Goal: Task Accomplishment & Management: Complete application form

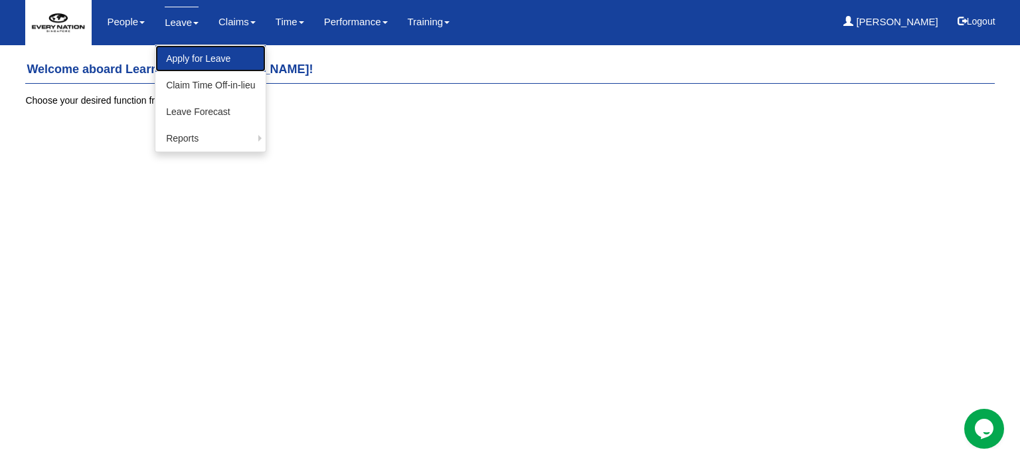
click at [182, 60] on link "Apply for Leave" at bounding box center [210, 58] width 110 height 27
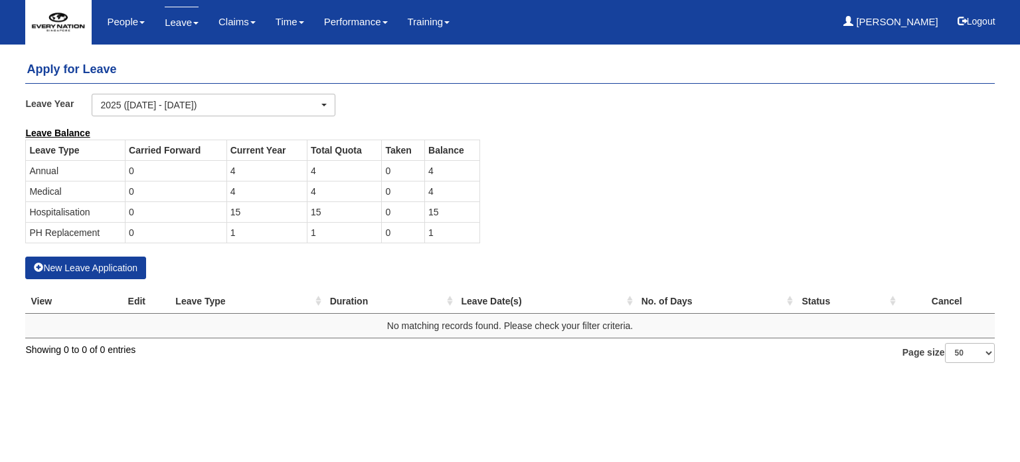
select select "50"
click at [95, 264] on button "New Leave Application" at bounding box center [85, 267] width 121 height 23
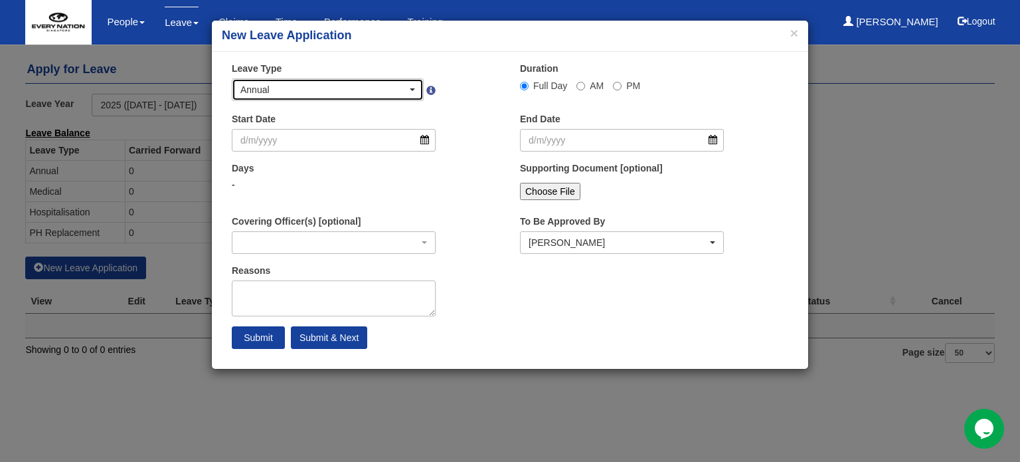
click at [313, 87] on div "Annual" at bounding box center [323, 89] width 167 height 13
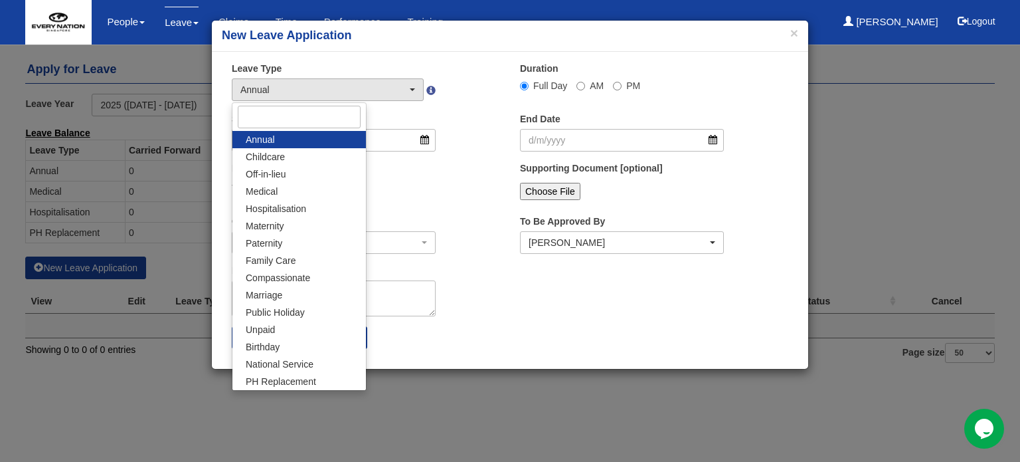
click at [282, 138] on link "Annual" at bounding box center [298, 139] width 133 height 17
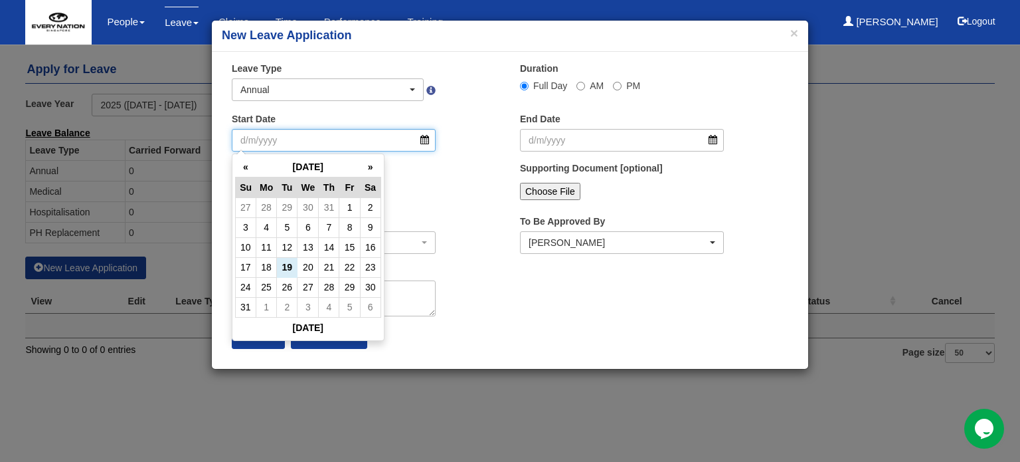
click at [422, 138] on input "Start Date" at bounding box center [334, 140] width 204 height 23
click at [369, 169] on th "»" at bounding box center [370, 167] width 21 height 21
click at [320, 203] on td "4" at bounding box center [329, 207] width 21 height 20
type input "[DATE]"
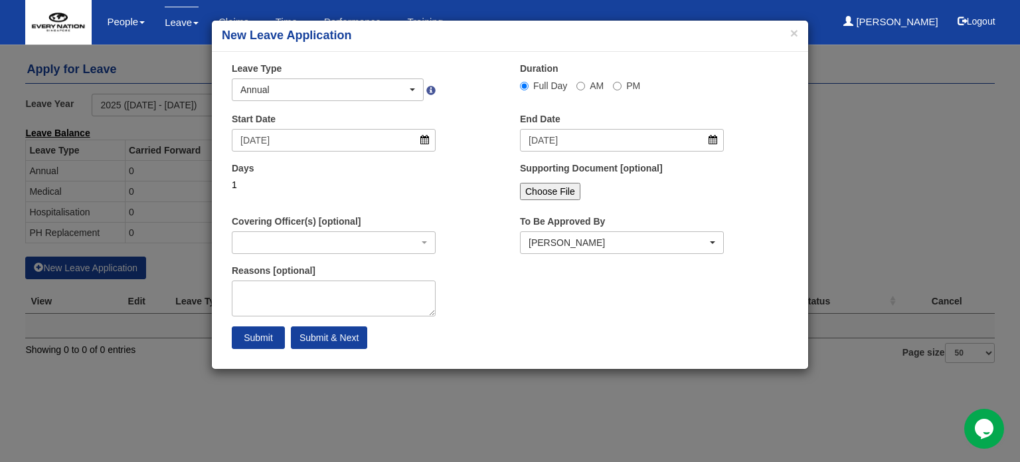
select select
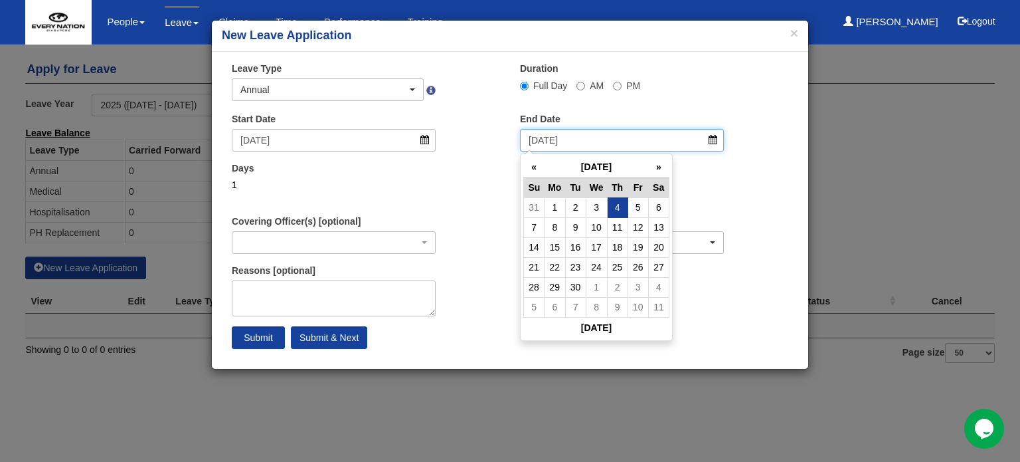
click at [707, 137] on input "[DATE]" at bounding box center [622, 140] width 204 height 23
click at [541, 226] on td "7" at bounding box center [534, 227] width 21 height 20
type input "[DATE]"
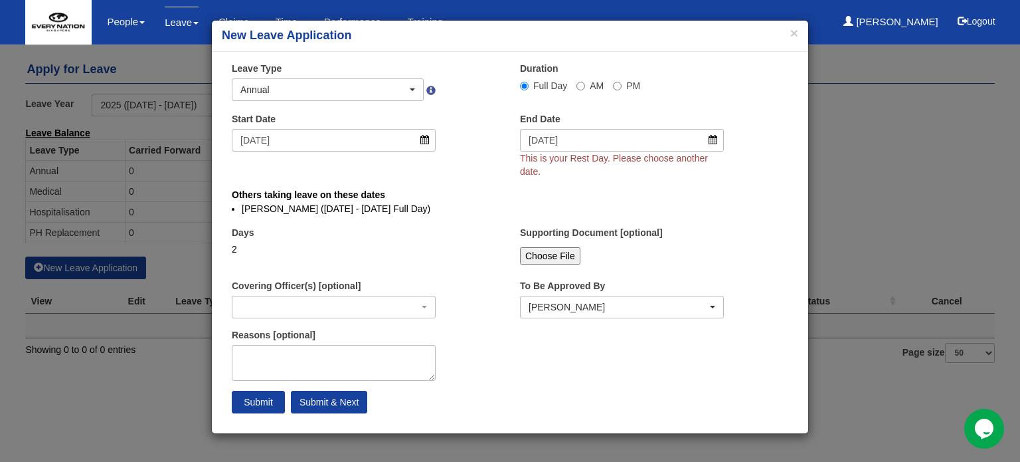
select select
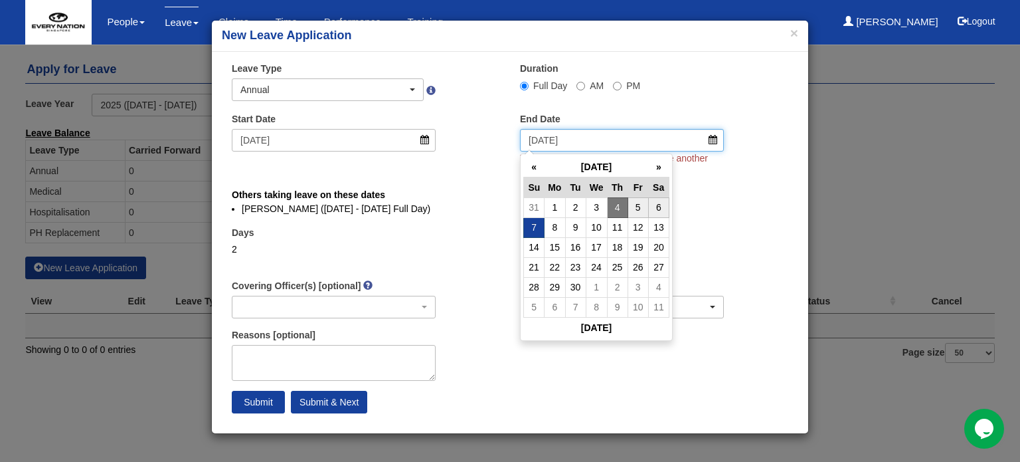
click at [711, 142] on input "[DATE]" at bounding box center [622, 140] width 204 height 23
click at [653, 203] on td "6" at bounding box center [658, 207] width 21 height 20
type input "[DATE]"
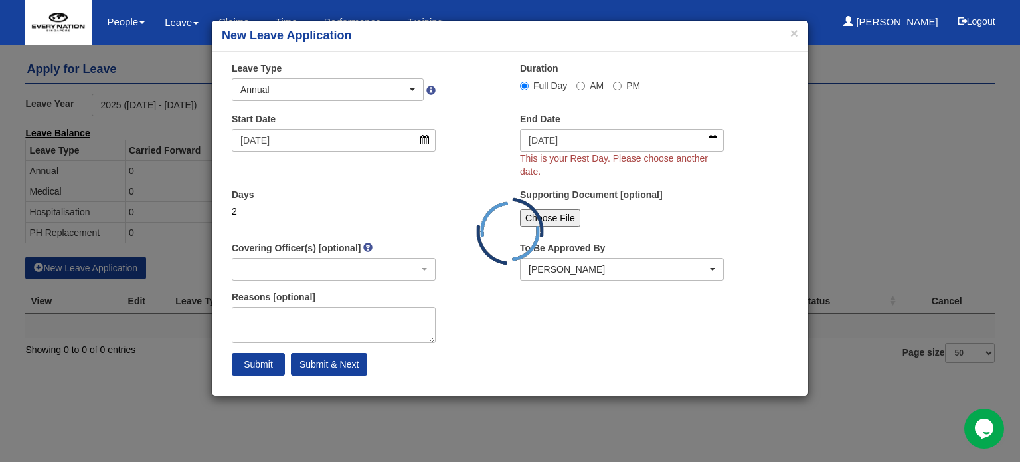
select select
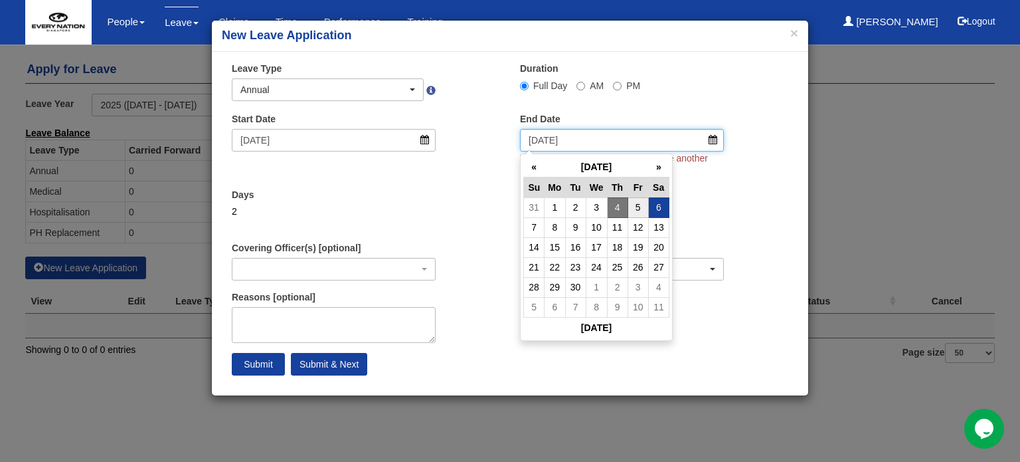
click at [710, 137] on input "[DATE]" at bounding box center [622, 140] width 204 height 23
click at [636, 207] on td "5" at bounding box center [638, 207] width 21 height 20
type input "[DATE]"
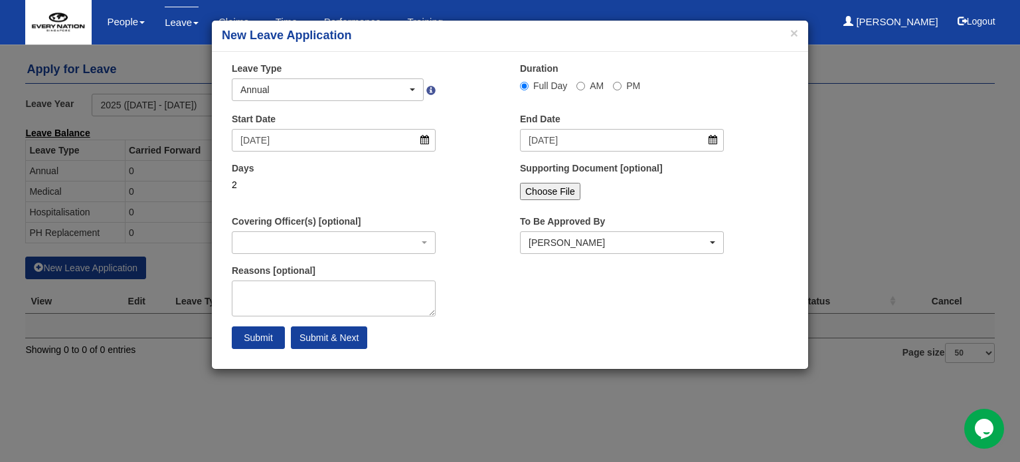
select select
click at [586, 240] on div "[PERSON_NAME]" at bounding box center [618, 242] width 179 height 13
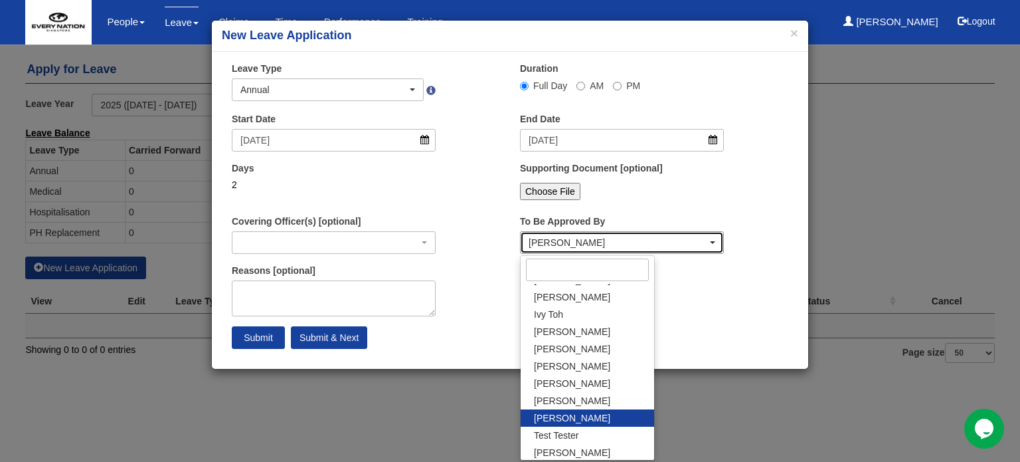
click at [586, 240] on div "[PERSON_NAME]" at bounding box center [618, 242] width 179 height 13
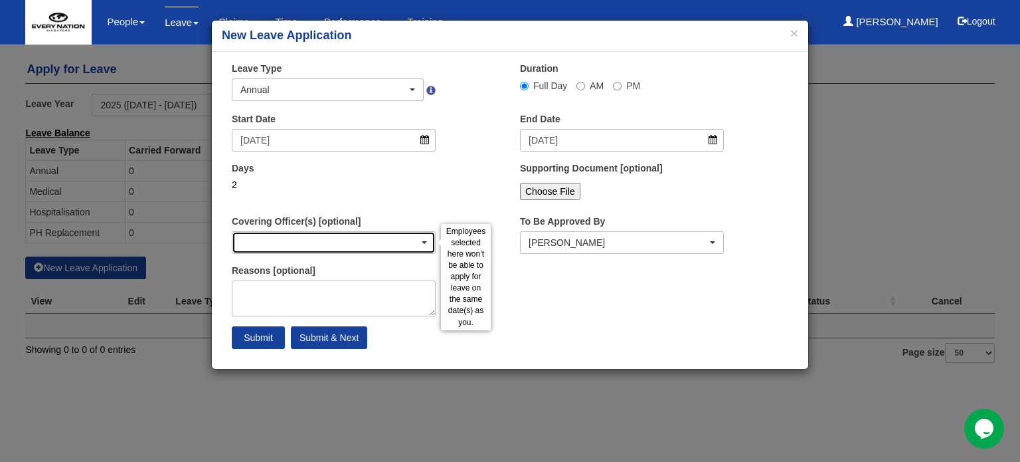
click at [328, 241] on div "button" at bounding box center [333, 242] width 203 height 21
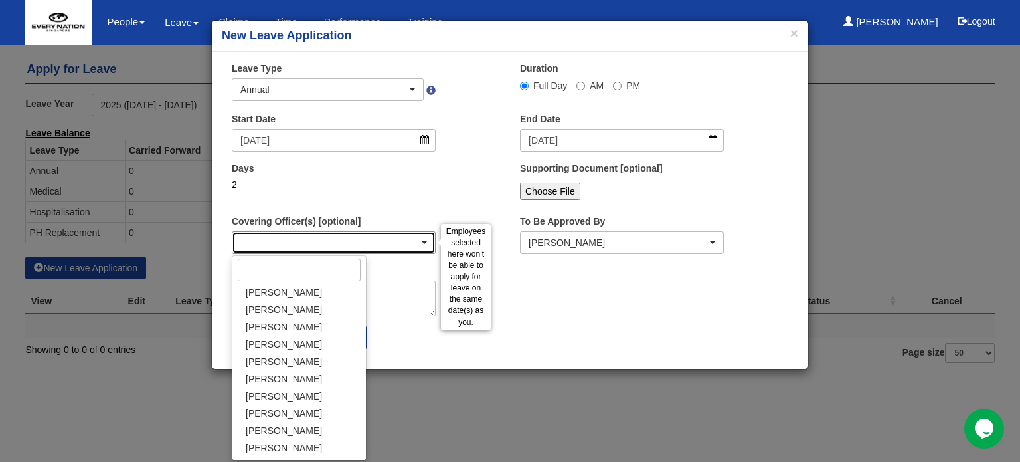
click at [328, 241] on div "button" at bounding box center [333, 242] width 203 height 21
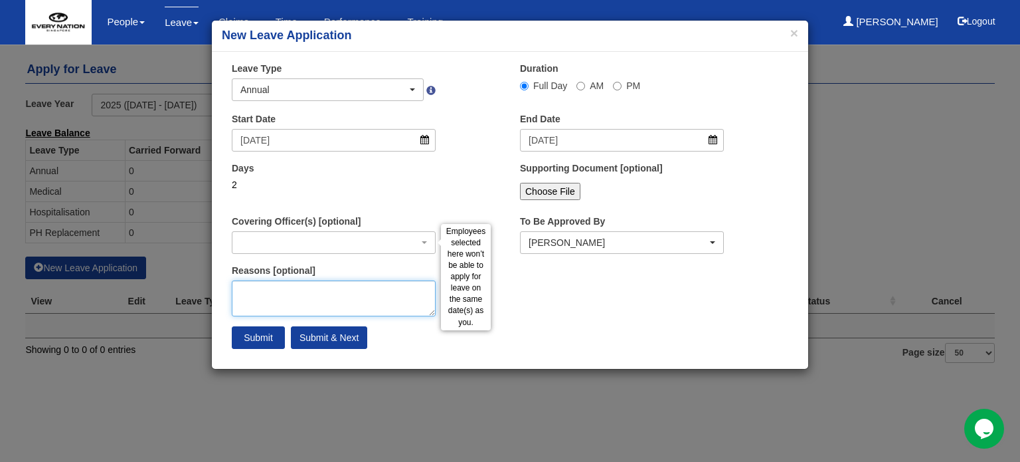
click at [316, 300] on textarea "Reasons [optional]" at bounding box center [334, 298] width 204 height 36
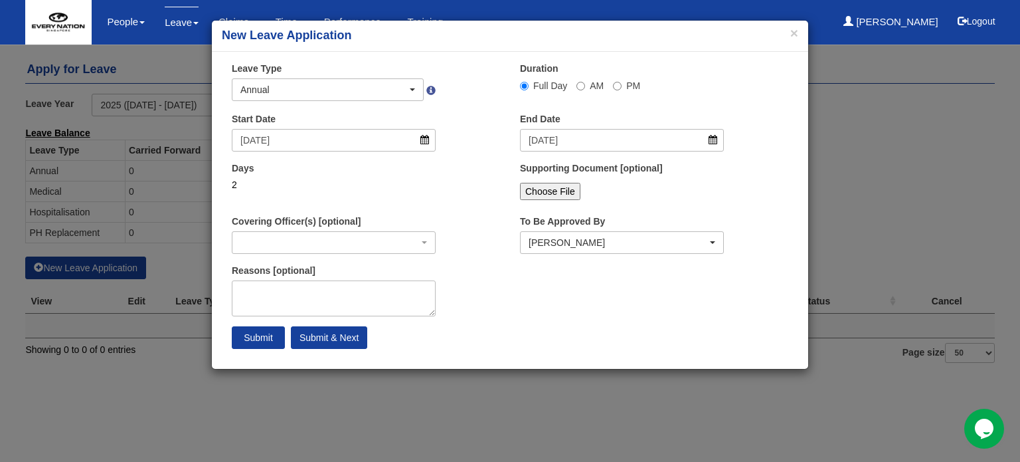
click at [503, 167] on div "Days 2" at bounding box center [366, 185] width 288 height 49
